Goal: Task Accomplishment & Management: Use online tool/utility

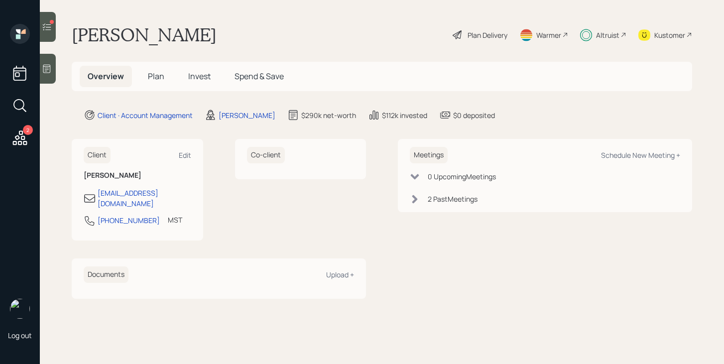
click at [52, 30] on icon at bounding box center [47, 27] width 10 height 10
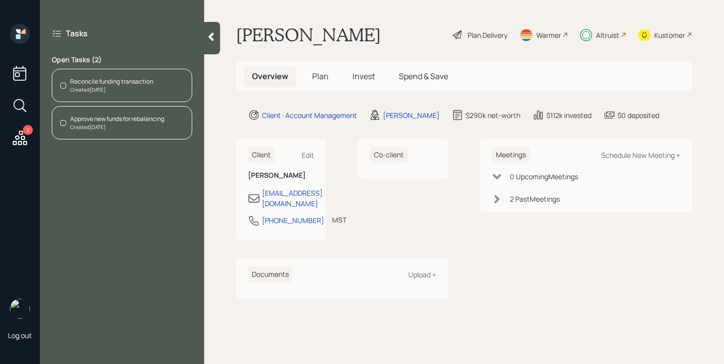
click at [119, 82] on div "Reconcile funding transaction" at bounding box center [111, 81] width 83 height 9
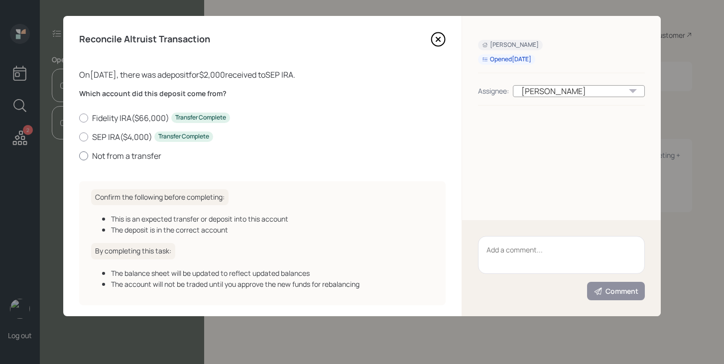
click at [124, 158] on label "Not from a transfer" at bounding box center [262, 155] width 366 height 11
click at [79, 156] on input "Not from a transfer" at bounding box center [79, 155] width 0 height 0
radio input "true"
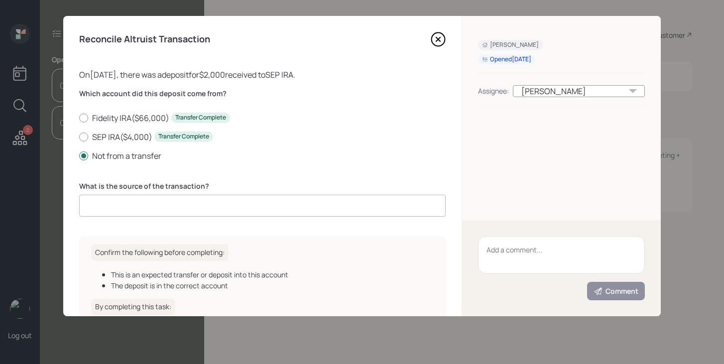
click at [142, 208] on input at bounding box center [262, 206] width 366 height 22
type input "Deposit"
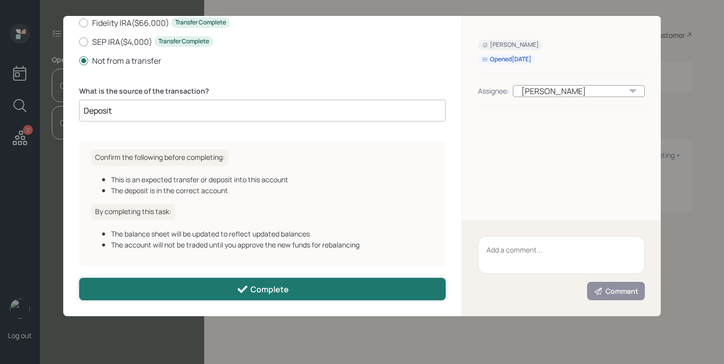
click at [291, 288] on button "Complete" at bounding box center [262, 289] width 366 height 22
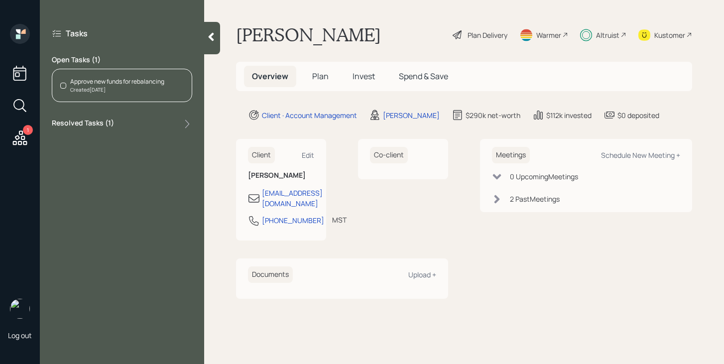
click at [206, 43] on div at bounding box center [212, 38] width 16 height 32
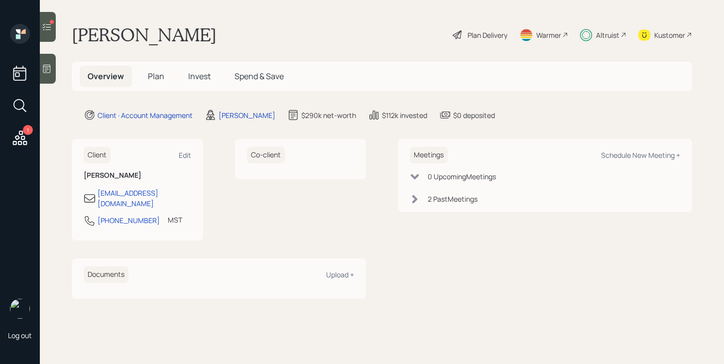
click at [52, 35] on div at bounding box center [48, 27] width 16 height 30
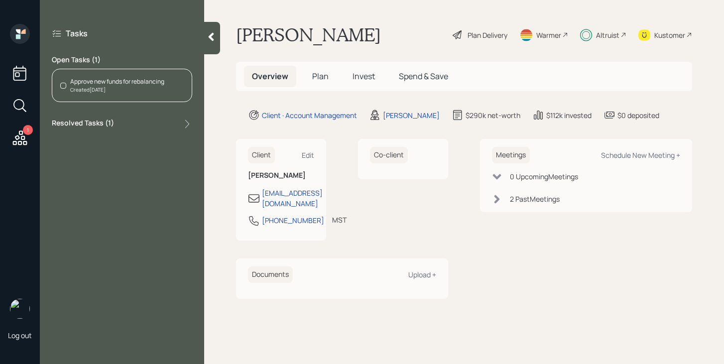
click at [114, 102] on div "Approve new funds for rebalancing Created [DATE]" at bounding box center [122, 85] width 140 height 33
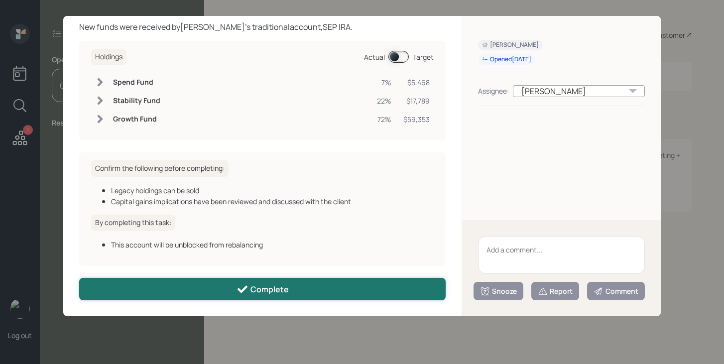
click at [289, 289] on button "Complete" at bounding box center [262, 289] width 366 height 22
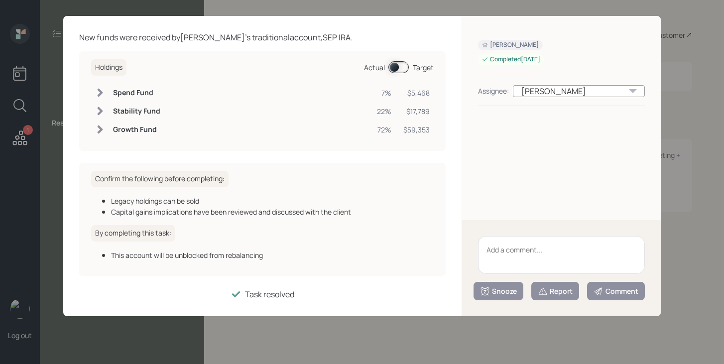
scroll to position [37, 0]
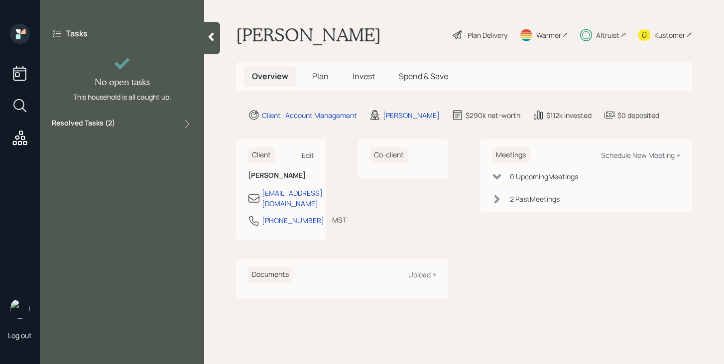
click at [209, 46] on div at bounding box center [212, 38] width 16 height 32
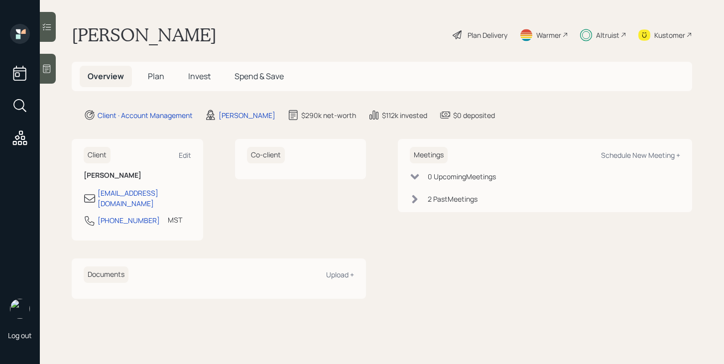
click at [156, 79] on span "Plan" at bounding box center [156, 76] width 16 height 11
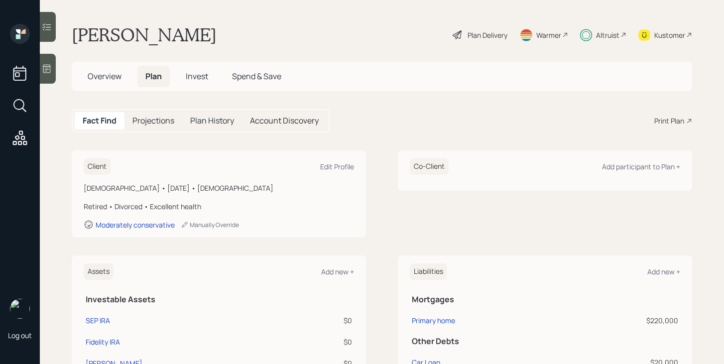
click at [108, 75] on span "Overview" at bounding box center [105, 76] width 34 height 11
